Goal: Information Seeking & Learning: Learn about a topic

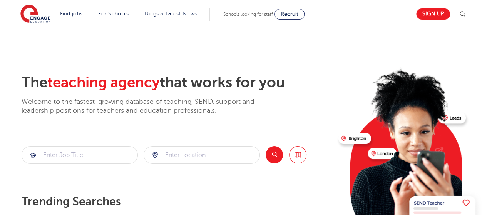
click at [235, 83] on h2 "The teaching agency that works for you" at bounding box center [177, 83] width 311 height 18
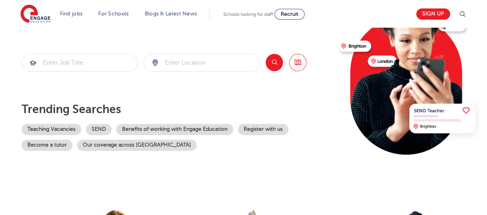
scroll to position [108, 0]
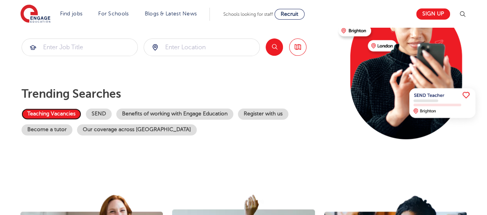
click at [60, 113] on link "Teaching Vacancies" at bounding box center [52, 114] width 60 height 11
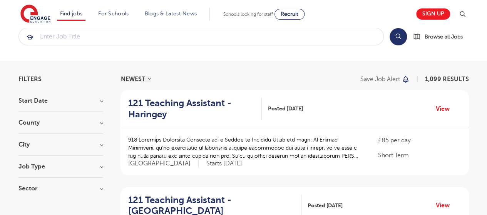
scroll to position [46, 0]
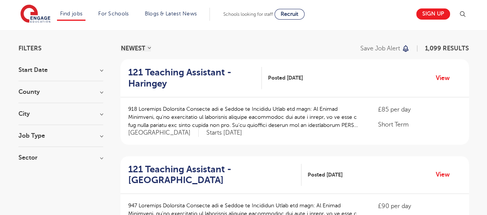
click at [149, 45] on select "NEWEST OLDEST" at bounding box center [136, 48] width 30 height 6
click at [181, 45] on div "NEWEST OLDEST Save job alert 1,099 RESULTS" at bounding box center [295, 48] width 349 height 6
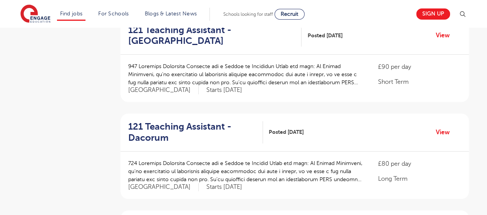
scroll to position [0, 0]
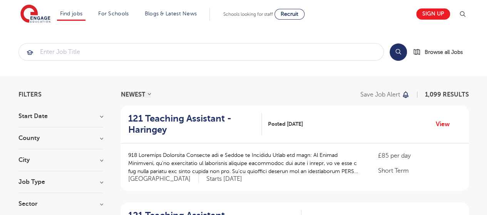
click at [482, 73] on section "Search Browse all Jobs" at bounding box center [243, 52] width 487 height 49
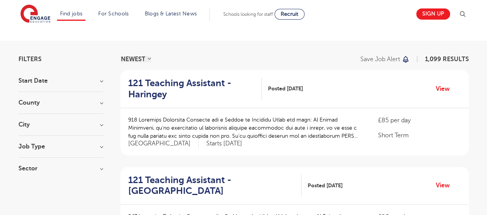
scroll to position [46, 0]
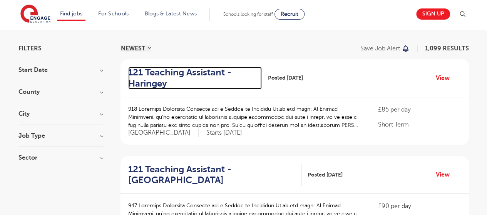
click at [186, 77] on h2 "121 Teaching Assistant - Haringey" at bounding box center [192, 78] width 128 height 22
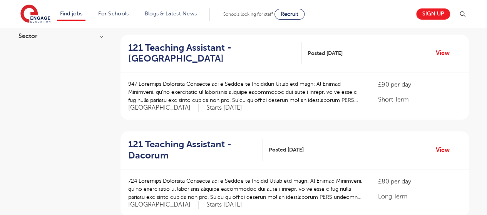
scroll to position [169, 0]
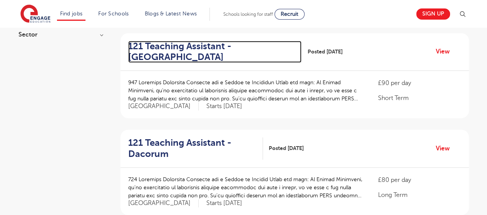
click at [173, 48] on h2 "121 Teaching Assistant - Hertsmere" at bounding box center [212, 52] width 168 height 22
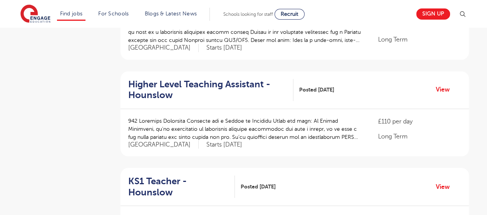
scroll to position [616, 0]
click at [441, 89] on link "View" at bounding box center [446, 89] width 20 height 10
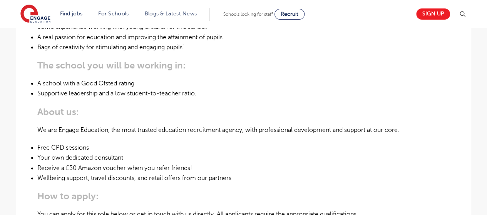
scroll to position [392, 0]
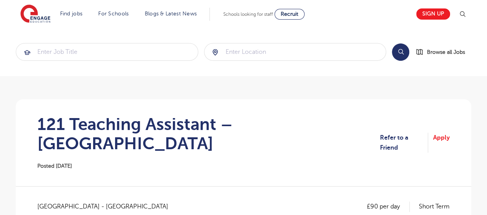
click at [213, 121] on h1 "121 Teaching Assistant – [GEOGRAPHIC_DATA]" at bounding box center [208, 134] width 343 height 39
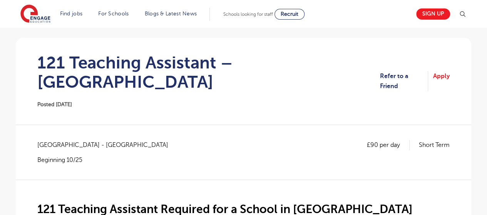
scroll to position [250, 0]
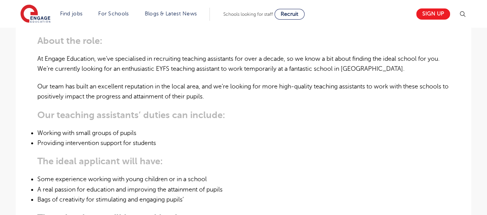
click at [104, 138] on li "Providing intervention support for students" at bounding box center [243, 143] width 413 height 10
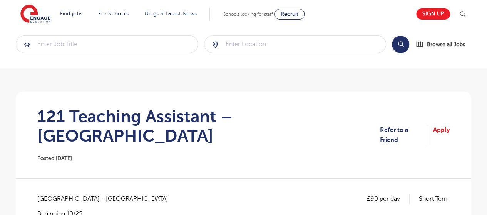
scroll to position [0, 0]
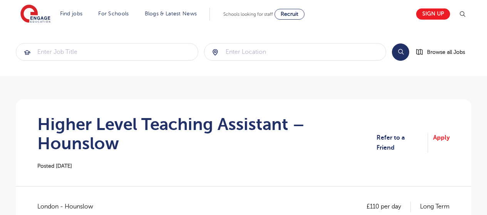
scroll to position [188, 0]
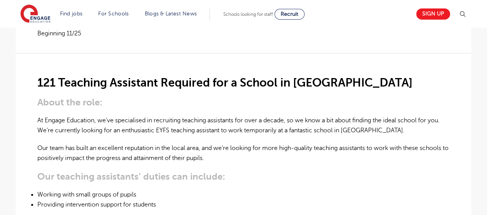
click at [438, 120] on p "At Engage Education, we’ve specialised in recruiting teaching assistants for ov…" at bounding box center [243, 126] width 413 height 20
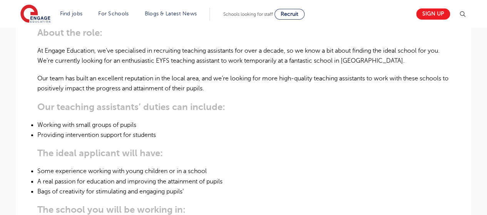
scroll to position [265, 0]
